Goal: Download file/media

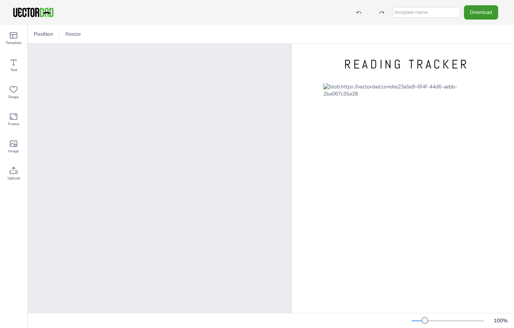
click at [485, 11] on button "Download" at bounding box center [481, 12] width 34 height 14
click at [487, 15] on button "Download" at bounding box center [481, 12] width 34 height 14
click at [485, 11] on button "Download" at bounding box center [481, 12] width 34 height 14
click at [491, 4] on div "Download" at bounding box center [257, 12] width 514 height 25
click at [486, 6] on button "Download" at bounding box center [481, 12] width 34 height 14
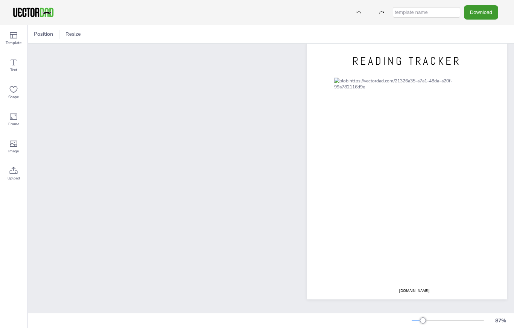
click at [46, 35] on span "Position" at bounding box center [43, 33] width 22 height 7
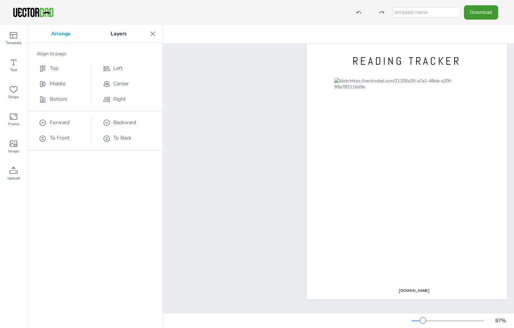
click at [122, 85] on span "Center" at bounding box center [120, 83] width 15 height 7
